Goal: Find specific page/section: Find specific page/section

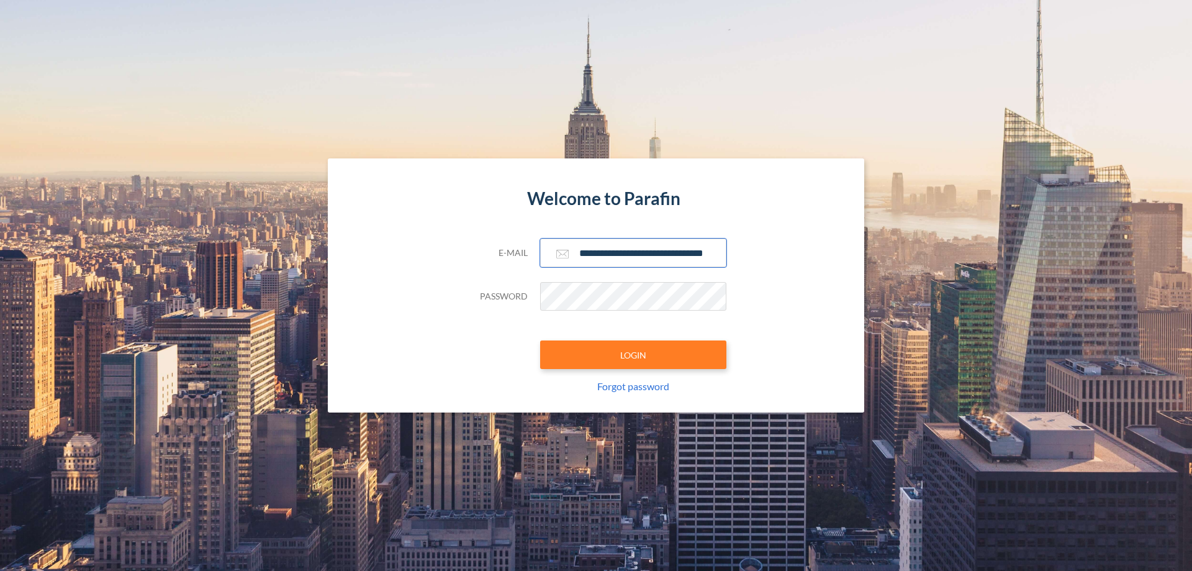
type input "**********"
click at [633, 355] on button "LOGIN" at bounding box center [633, 354] width 186 height 29
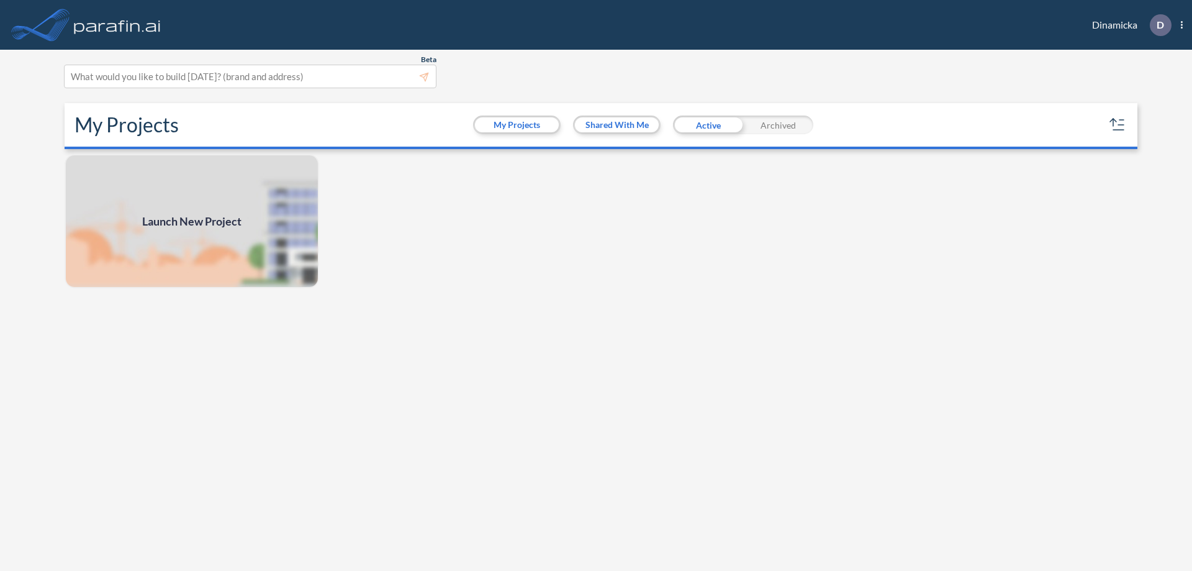
scroll to position [3, 0]
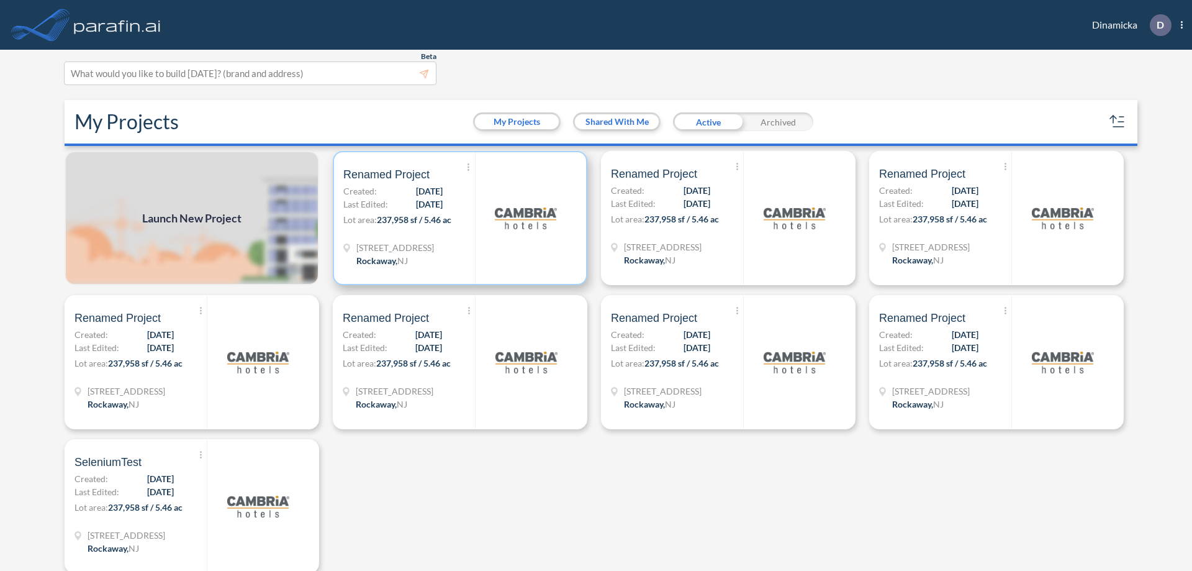
click at [458, 218] on p "Lot area: 237,958 sf / 5.46 ac" at bounding box center [409, 222] width 132 height 18
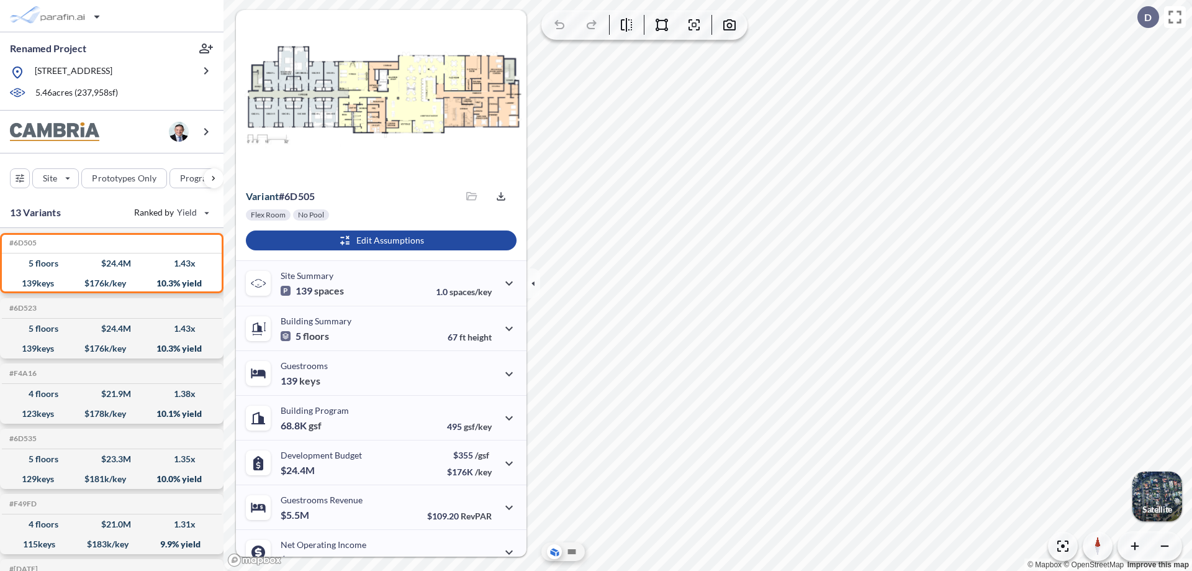
scroll to position [63, 0]
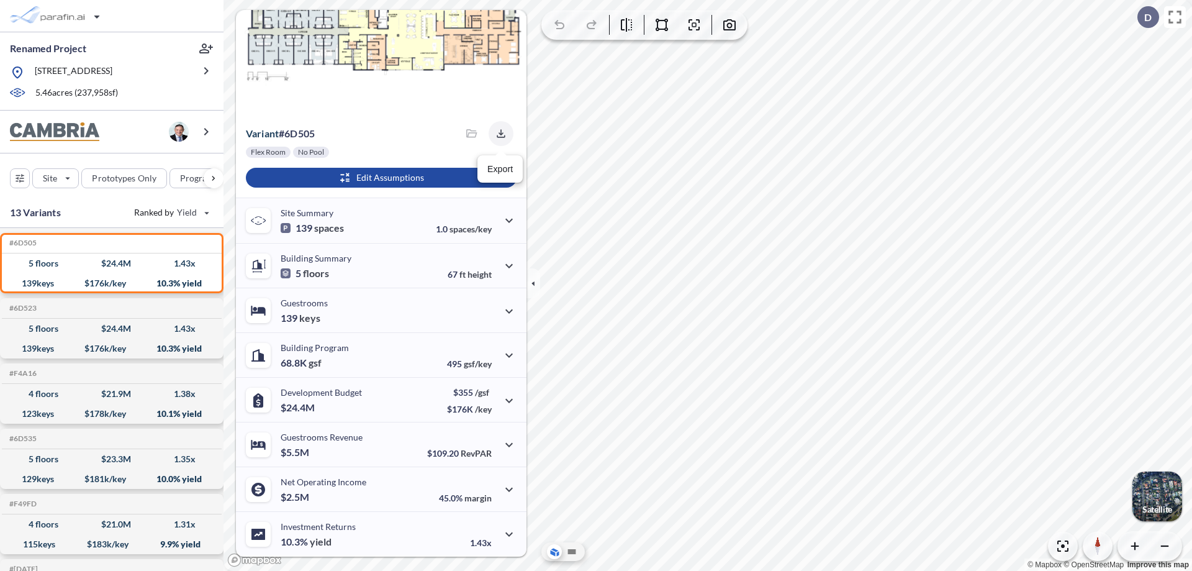
click at [497, 134] on icon "button" at bounding box center [501, 133] width 8 height 8
